Goal: Task Accomplishment & Management: Use online tool/utility

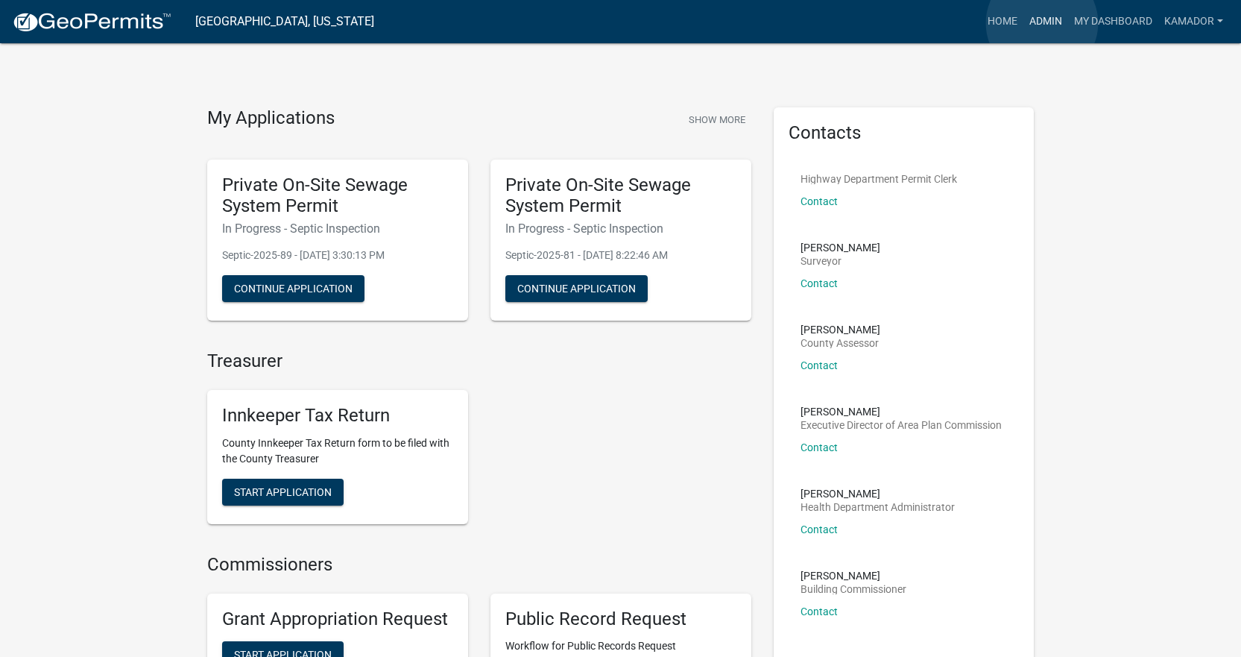
click at [1042, 23] on link "Admin" at bounding box center [1046, 21] width 45 height 28
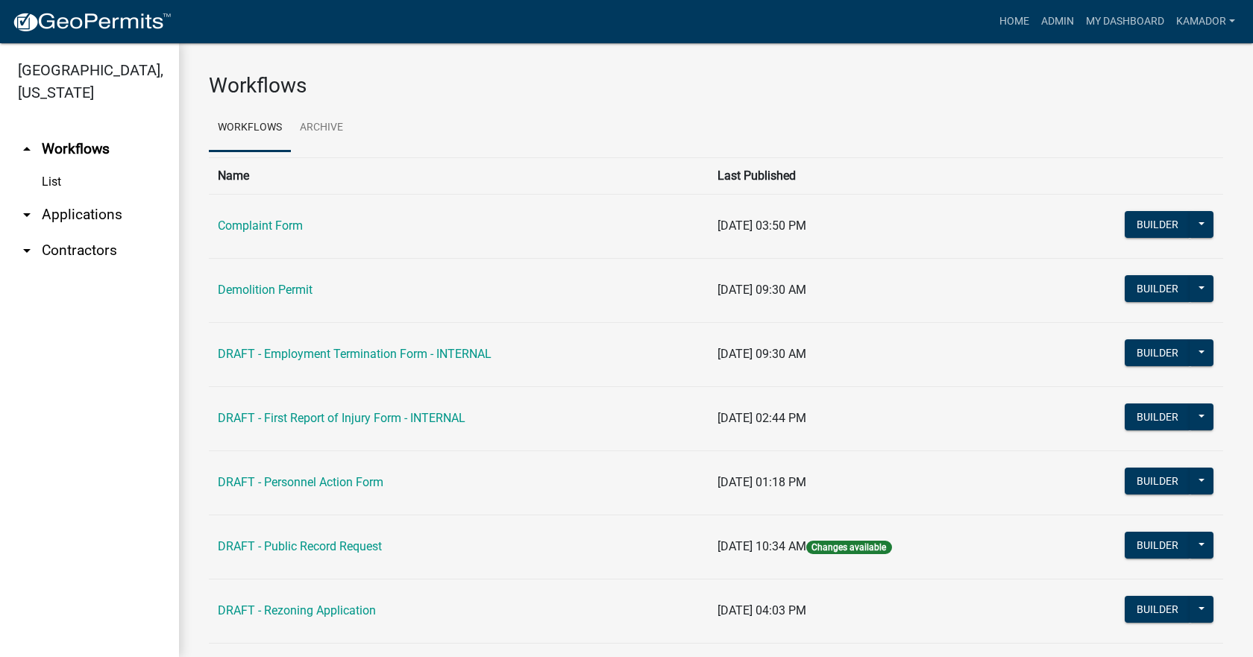
click at [95, 213] on link "arrow_drop_down Applications" at bounding box center [89, 215] width 179 height 36
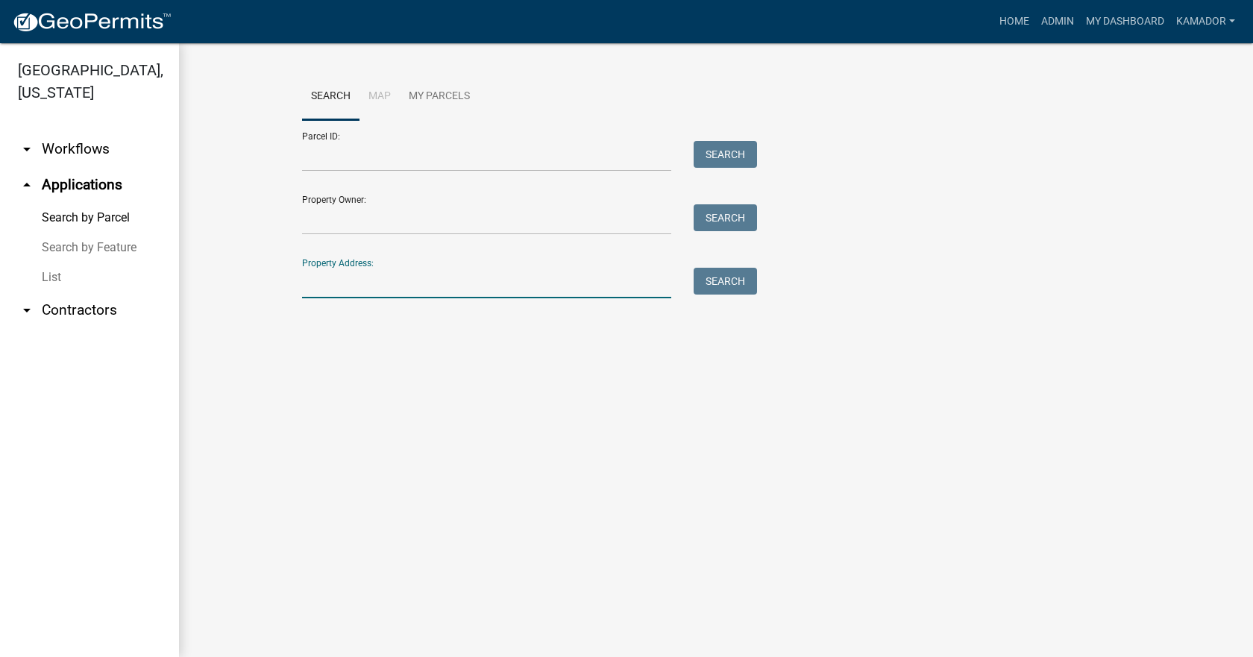
click at [336, 271] on input "Property Address:" at bounding box center [486, 283] width 369 height 31
click at [730, 283] on button "Search" at bounding box center [724, 281] width 63 height 27
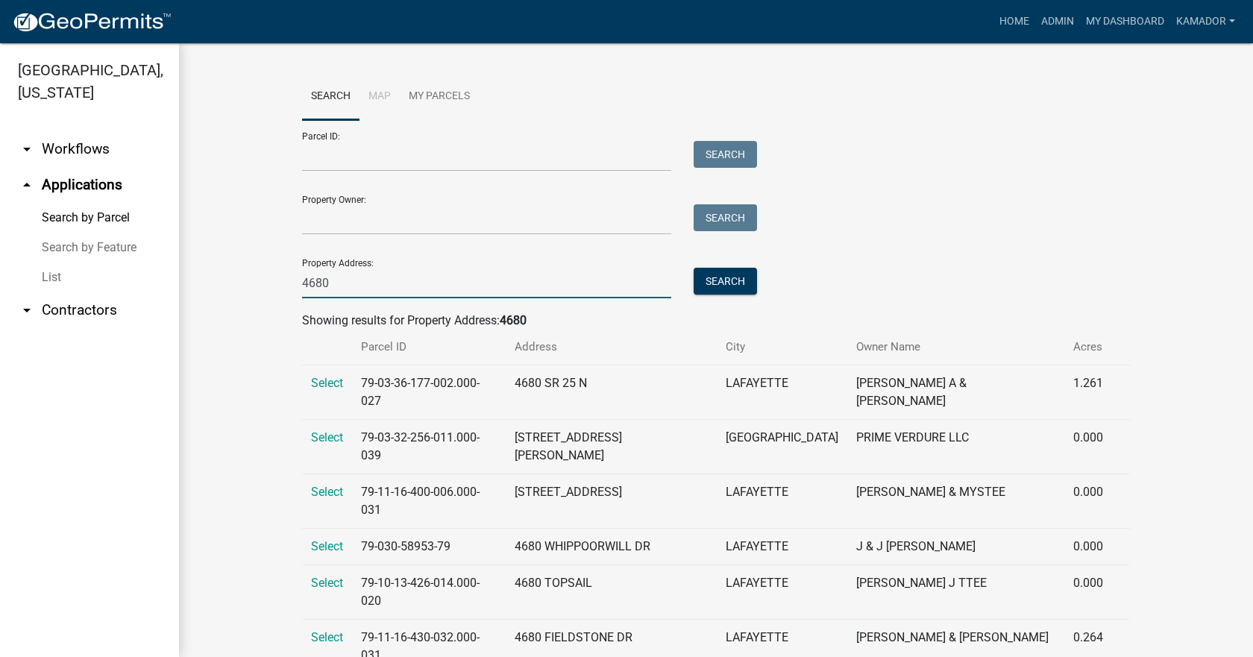
click at [450, 286] on input "4680" at bounding box center [486, 283] width 369 height 31
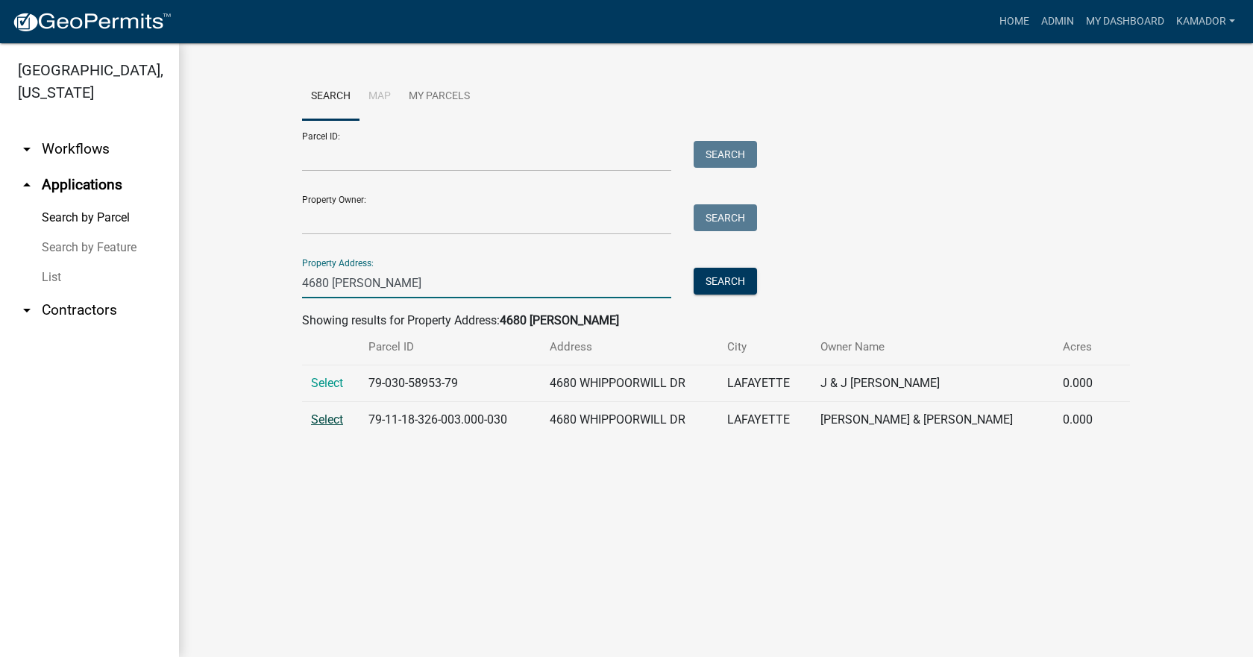
type input "4680 [PERSON_NAME]"
click at [333, 420] on span "Select" at bounding box center [327, 419] width 32 height 14
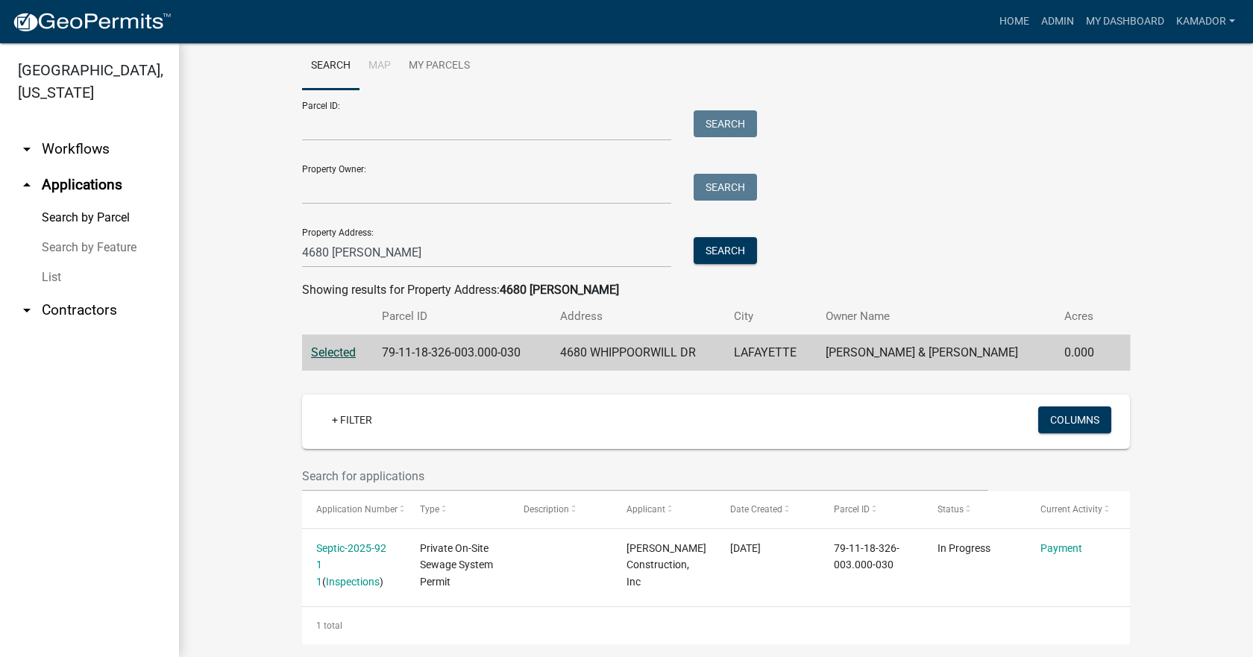
scroll to position [48, 0]
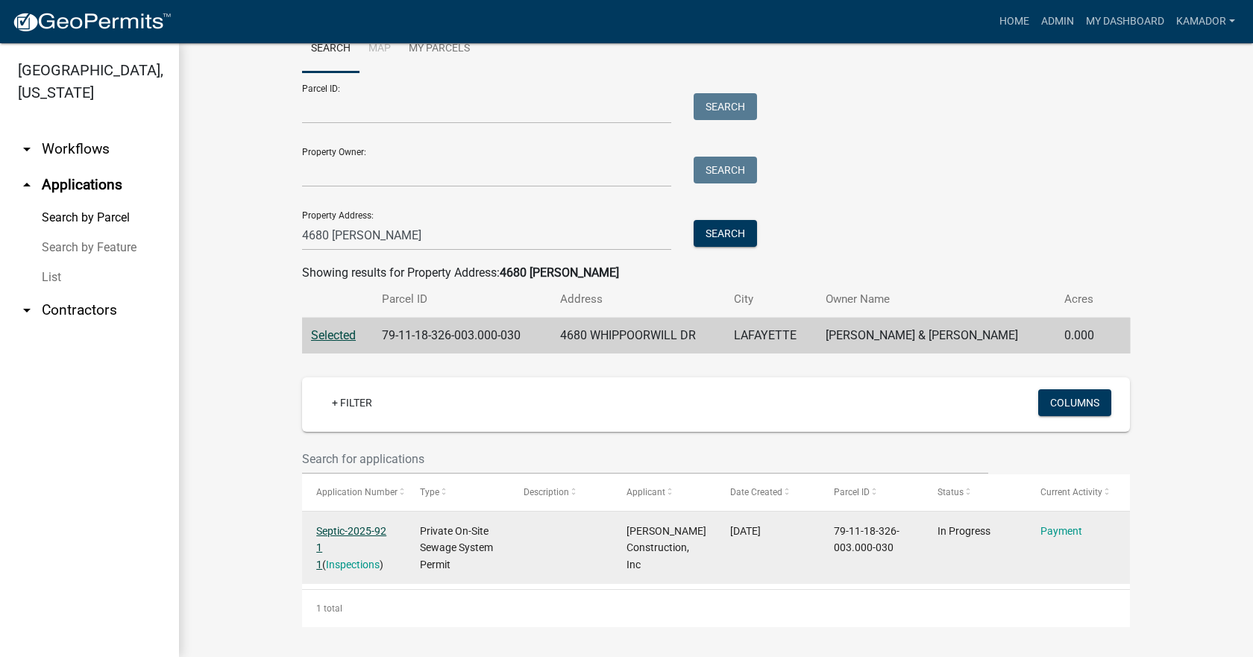
click at [349, 526] on link "Septic-2025-92 1 1" at bounding box center [351, 548] width 70 height 46
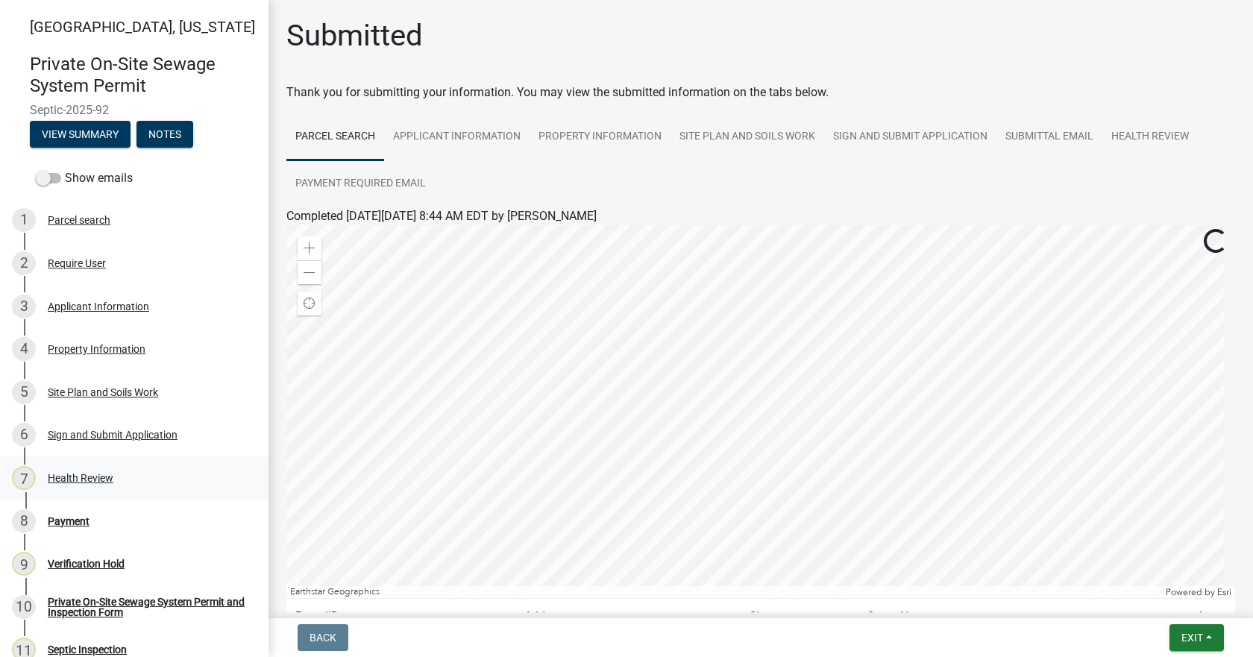
click at [72, 476] on div "Health Review" at bounding box center [81, 478] width 66 height 10
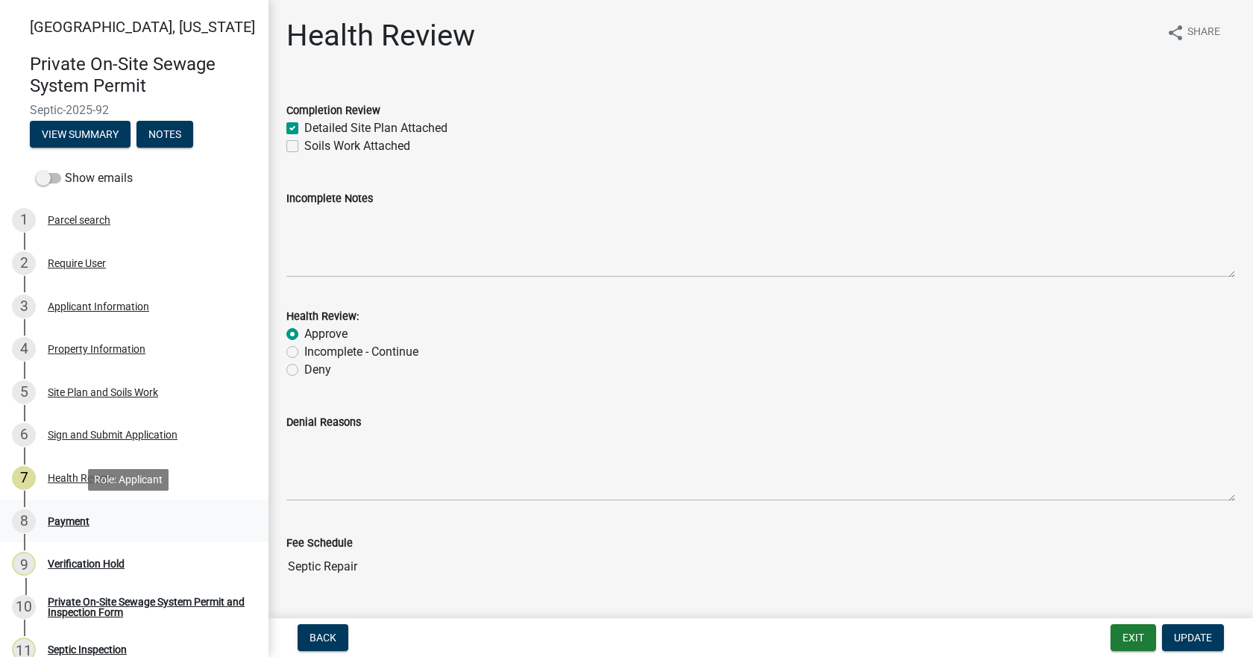
click at [69, 516] on div "Payment" at bounding box center [69, 521] width 42 height 10
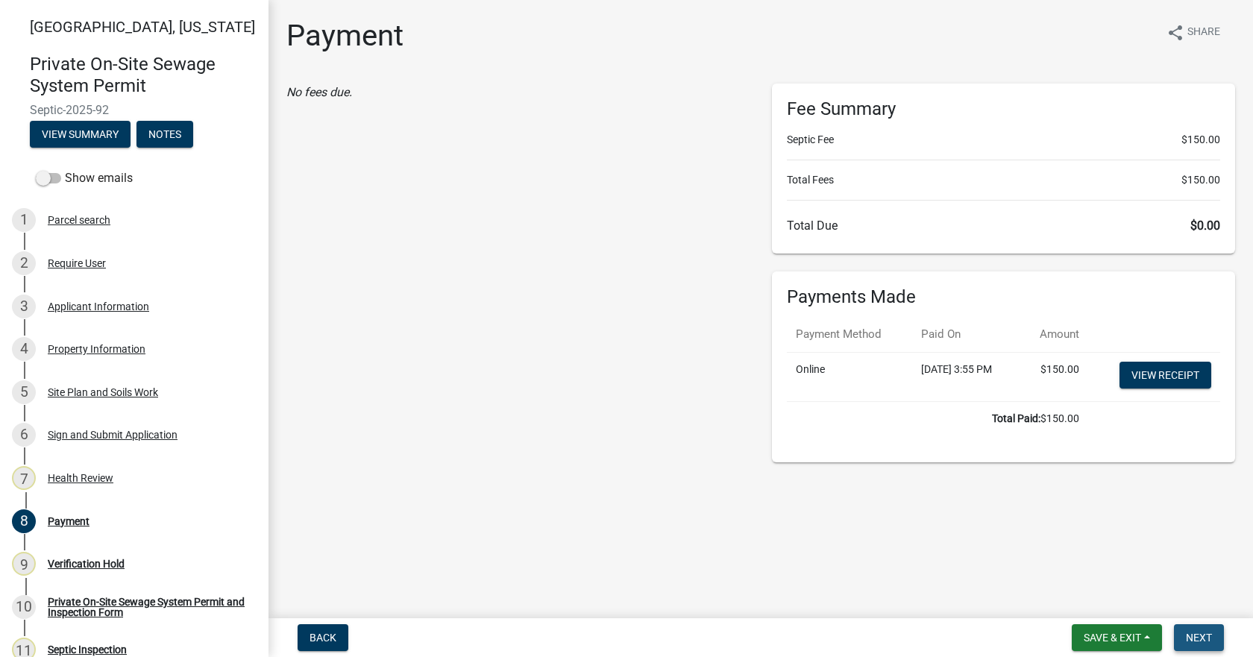
click at [1200, 639] on span "Next" at bounding box center [1199, 638] width 26 height 12
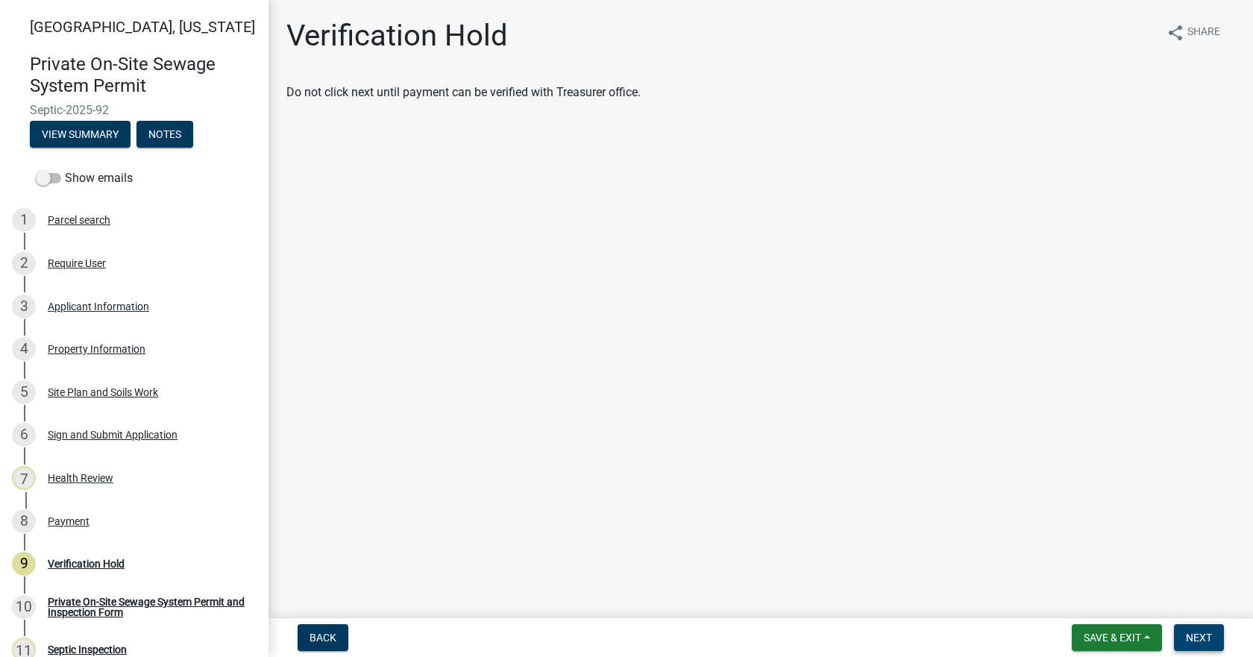
click at [1202, 639] on span "Next" at bounding box center [1199, 638] width 26 height 12
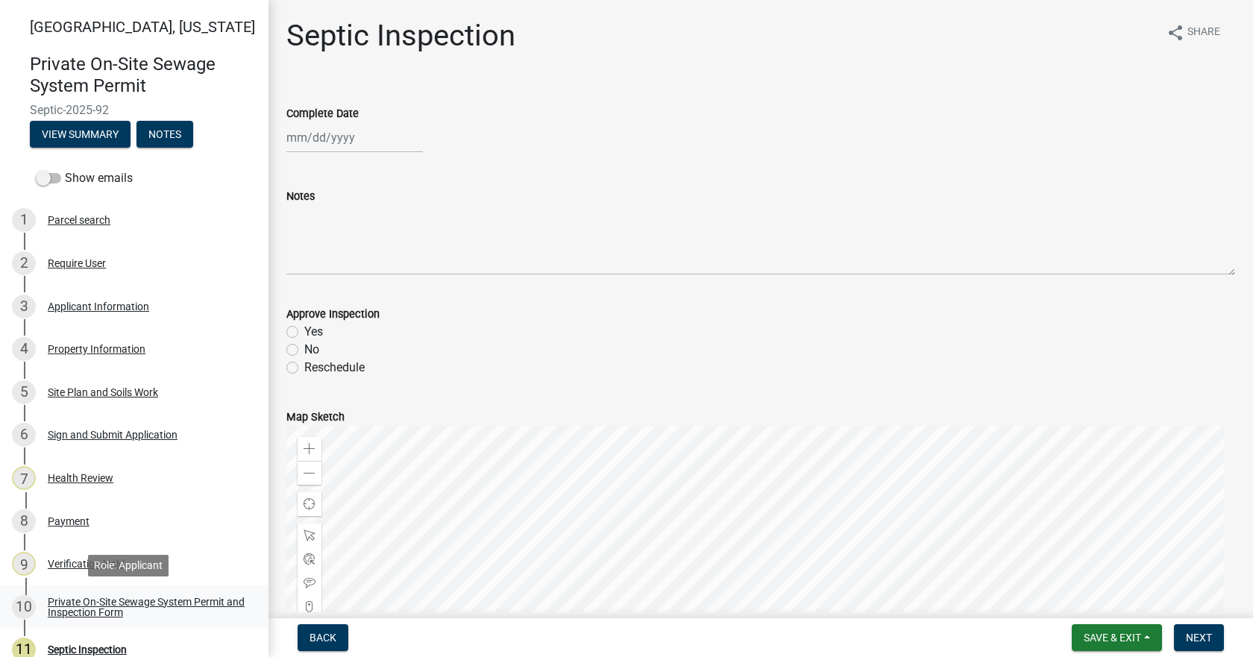
click at [108, 603] on div "Private On-Site Sewage System Permit and Inspection Form" at bounding box center [146, 606] width 197 height 21
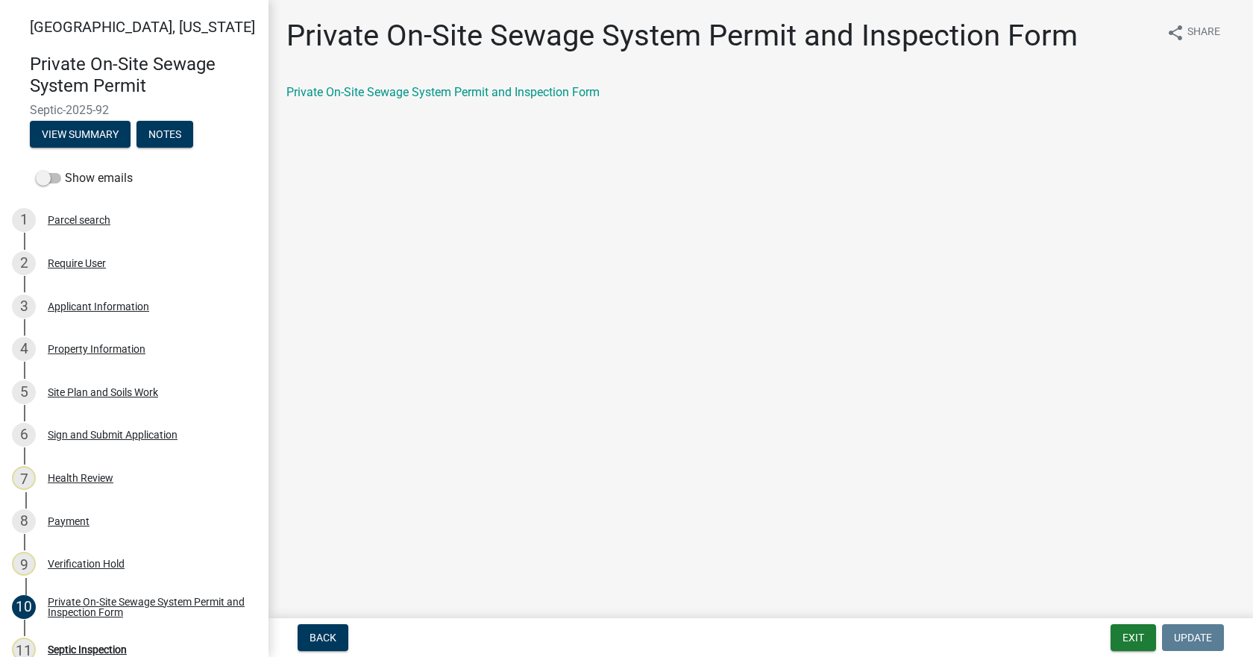
click at [480, 83] on div "Private On-Site Sewage System Permit and Inspection Form share Share Private On…" at bounding box center [760, 72] width 971 height 109
click at [476, 89] on link "Private On-Site Sewage System Permit and Inspection Form" at bounding box center [442, 92] width 313 height 14
